Goal: Task Accomplishment & Management: Complete application form

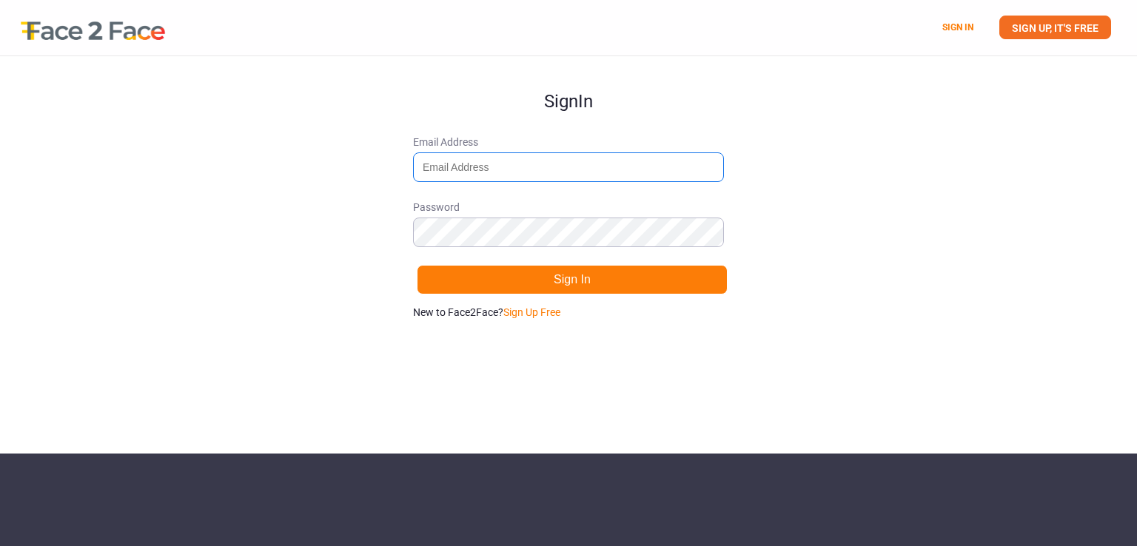
click at [490, 161] on input "Email Address" at bounding box center [568, 167] width 311 height 30
type input "[EMAIL_ADDRESS][DOMAIN_NAME]"
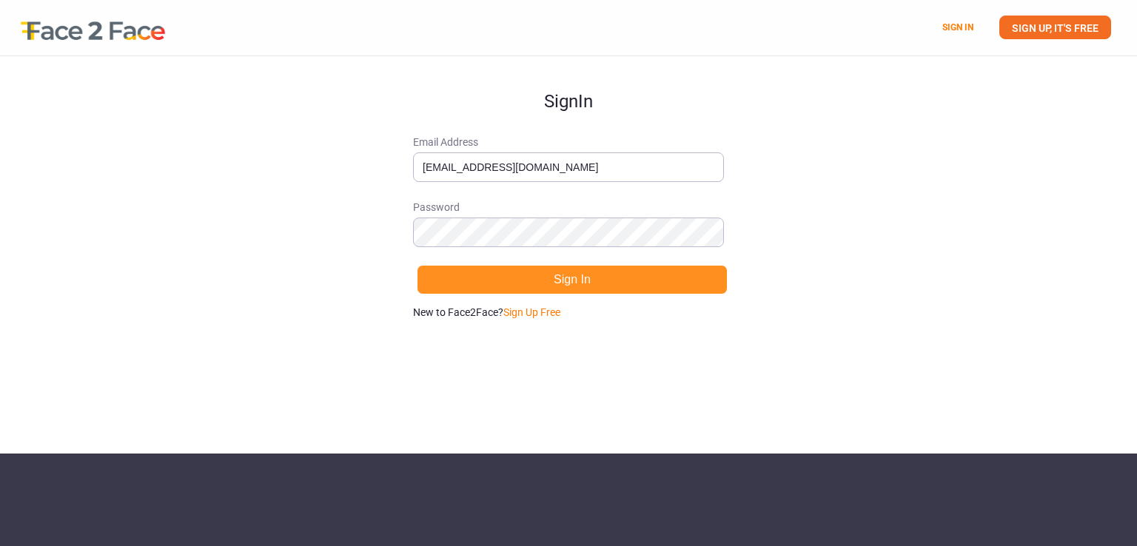
click at [565, 280] on button "Sign In" at bounding box center [572, 280] width 311 height 30
click at [583, 280] on button "Sign In" at bounding box center [572, 280] width 311 height 30
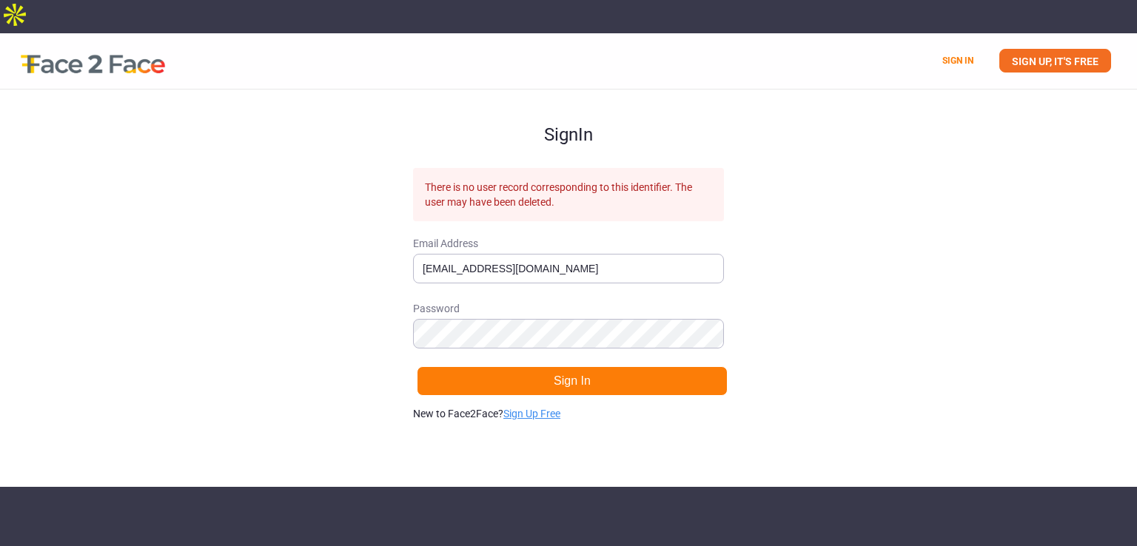
click at [547, 408] on link "Sign Up Free" at bounding box center [531, 414] width 57 height 12
click at [548, 408] on link "Sign in." at bounding box center [547, 414] width 33 height 12
click at [544, 408] on link "Sign Up Free" at bounding box center [531, 414] width 57 height 12
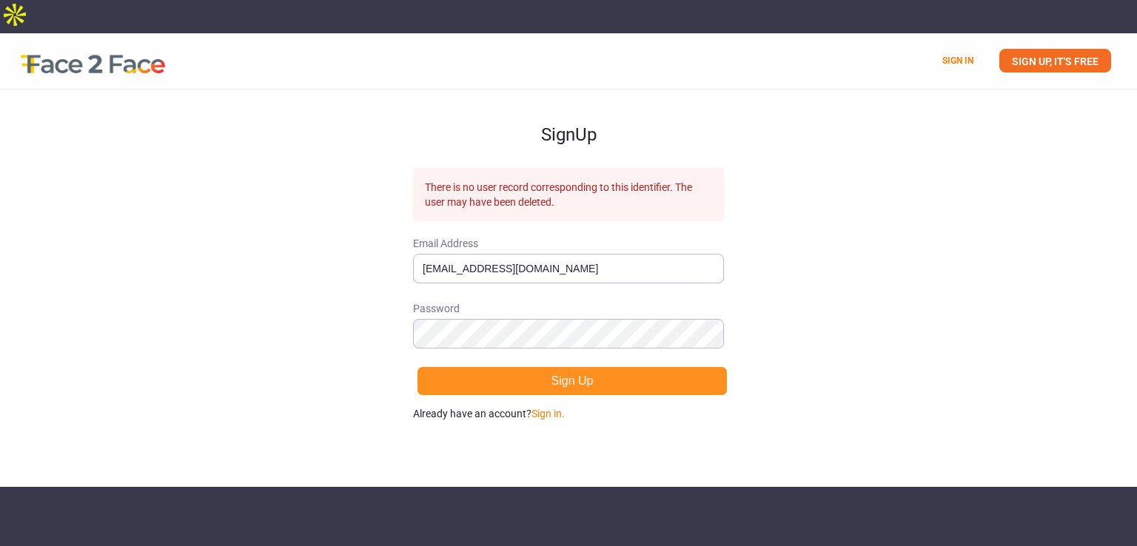
click at [627, 366] on button "Sign Up" at bounding box center [572, 381] width 311 height 30
click at [560, 366] on button "Sign Up" at bounding box center [572, 381] width 311 height 30
